Goal: Information Seeking & Learning: Learn about a topic

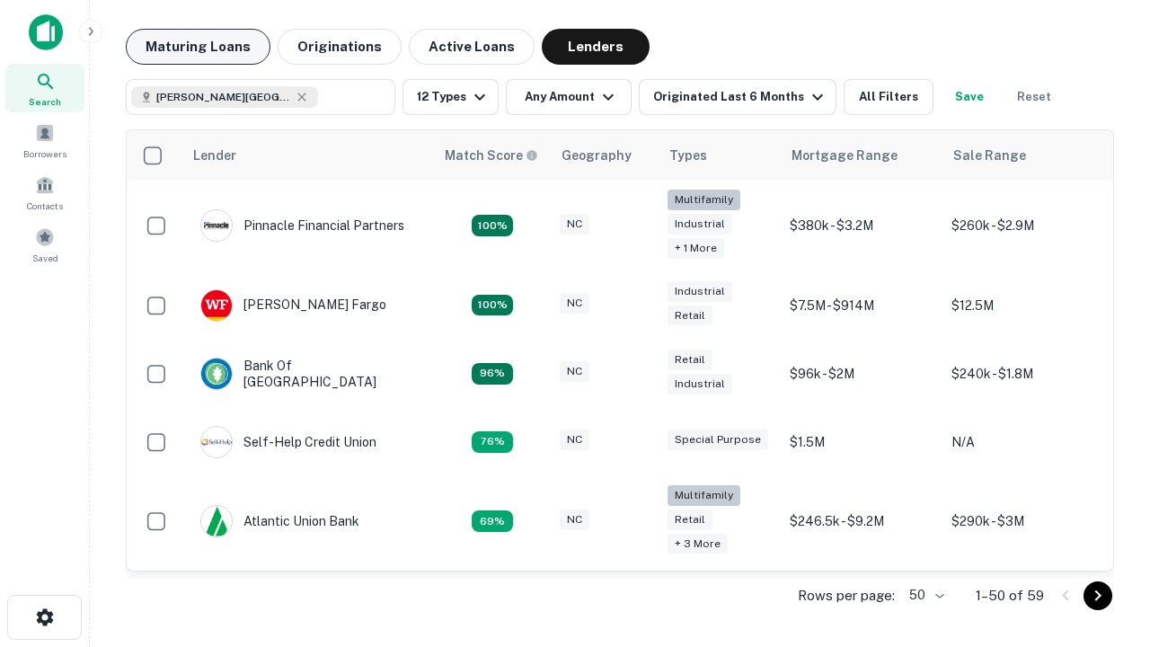
click at [198, 47] on button "Maturing Loans" at bounding box center [198, 47] width 145 height 36
